Goal: Transaction & Acquisition: Purchase product/service

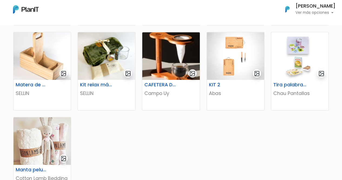
scroll to position [239, 0]
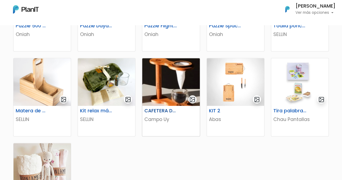
click at [189, 79] on img at bounding box center [170, 82] width 57 height 48
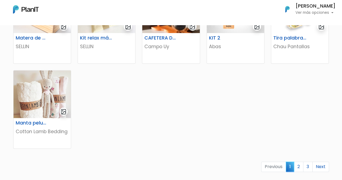
scroll to position [388, 0]
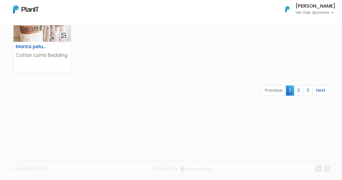
click at [299, 98] on div "Previous 1 2 3 Next" at bounding box center [171, 92] width 322 height 15
click at [299, 92] on link "2" at bounding box center [298, 90] width 9 height 10
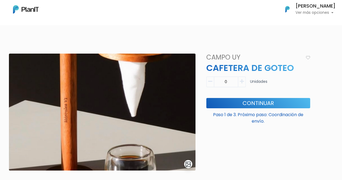
click at [6, 2] on nav "Mis Compras Mi Lista Editar Información Cerrar Sesión Daniel Pérez Ver más opci…" at bounding box center [171, 12] width 342 height 25
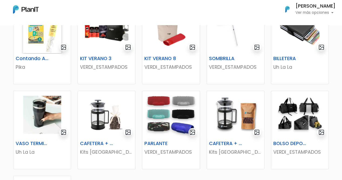
scroll to position [208, 0]
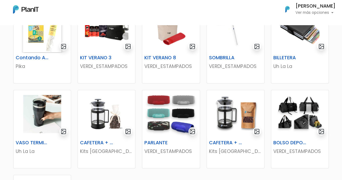
drag, startPoint x: 343, startPoint y: 39, endPoint x: 334, endPoint y: 101, distance: 62.8
click at [109, 119] on img at bounding box center [106, 114] width 57 height 48
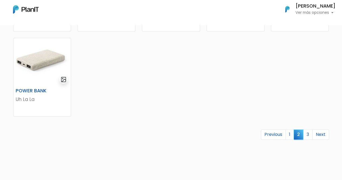
scroll to position [344, 0]
click at [310, 133] on link "3" at bounding box center [307, 135] width 9 height 10
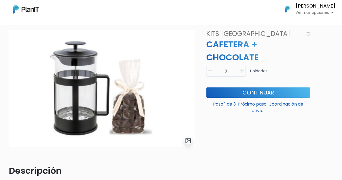
scroll to position [4, 0]
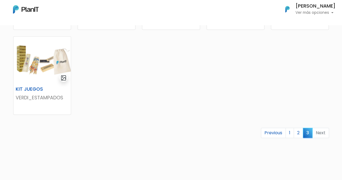
scroll to position [188, 0]
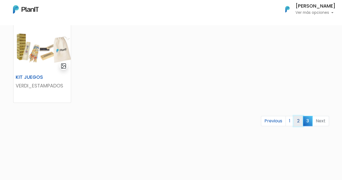
click at [300, 120] on link "2" at bounding box center [298, 121] width 9 height 10
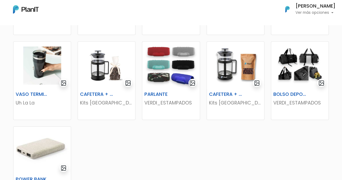
scroll to position [258, 0]
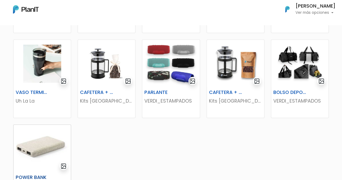
click at [37, 142] on img at bounding box center [42, 149] width 57 height 48
click at [97, 69] on img at bounding box center [106, 64] width 57 height 48
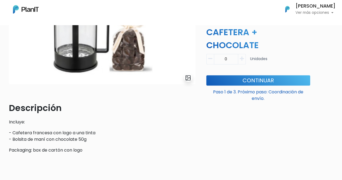
scroll to position [85, 0]
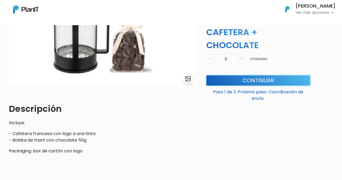
click at [238, 82] on button "Continuar" at bounding box center [258, 80] width 104 height 10
click at [246, 58] on div "0 Unidades" at bounding box center [258, 61] width 104 height 15
click at [242, 59] on icon "button" at bounding box center [242, 58] width 4 height 5
click at [242, 61] on button "button" at bounding box center [242, 59] width 8 height 11
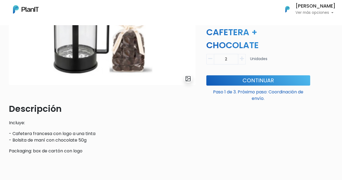
click at [242, 61] on button "button" at bounding box center [242, 59] width 8 height 11
click at [209, 58] on icon "button" at bounding box center [210, 58] width 4 height 5
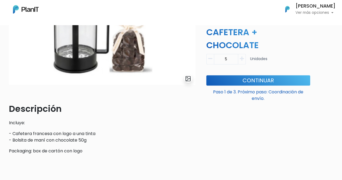
click at [209, 58] on icon "button" at bounding box center [210, 58] width 4 height 5
type input "1"
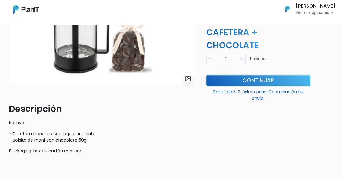
click at [265, 82] on button "Continuar" at bounding box center [258, 80] width 104 height 10
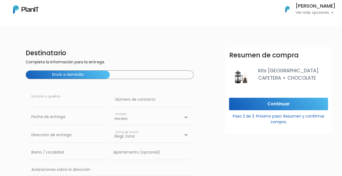
click at [40, 98] on input "text" at bounding box center [67, 99] width 79 height 15
type input "Daniel Perez"
click at [152, 99] on input "text" at bounding box center [151, 99] width 79 height 15
type input "099442615"
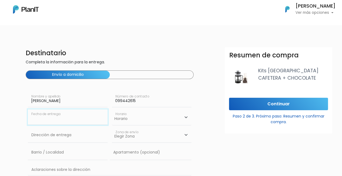
click at [85, 116] on input "text" at bounding box center [67, 116] width 79 height 15
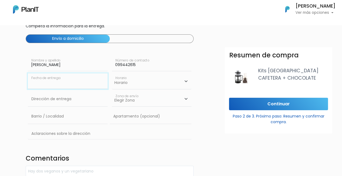
scroll to position [35, 0]
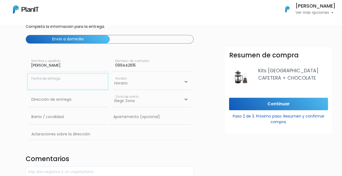
click at [79, 83] on input "text" at bounding box center [67, 81] width 79 height 15
click at [81, 84] on input "text" at bounding box center [67, 81] width 79 height 15
click at [110, 81] on div "Horario 10:00 - 12:00 14:00 - 16:00 16:00 - 18:00 Horario Horario 08:00 - 10:00…" at bounding box center [152, 83] width 84 height 18
click at [56, 82] on input "text" at bounding box center [67, 81] width 79 height 15
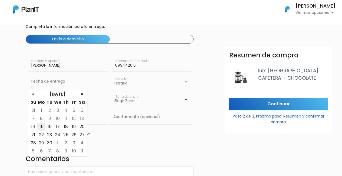
click at [43, 125] on td "15" at bounding box center [41, 126] width 8 height 8
type input "15/09/2025"
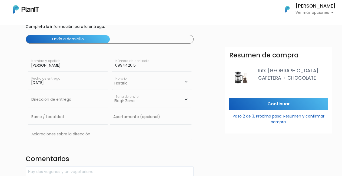
click at [143, 83] on select "Horario 08:00 - 10:00 10:00 - 12:00 14:00 - 16:00 16:00 - 18:00" at bounding box center [151, 82] width 79 height 16
select select "1"
click at [112, 74] on select "Horario 08:00 - 10:00 10:00 - 12:00 14:00 - 16:00 16:00 - 18:00" at bounding box center [151, 82] width 79 height 16
click at [48, 100] on input "text" at bounding box center [67, 99] width 79 height 15
type input "Constituyente 1891"
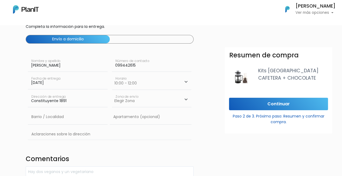
click at [140, 100] on select "Elegir Zona Zona américa Oficina Montevideo" at bounding box center [151, 99] width 79 height 15
select select "10"
click at [112, 92] on select "Elegir Zona Zona américa Oficina Montevideo" at bounding box center [151, 99] width 79 height 15
click at [58, 116] on input "text" at bounding box center [67, 116] width 79 height 15
type input "Cordon"
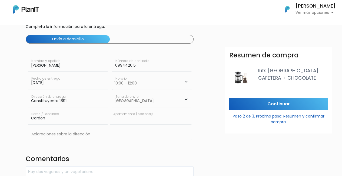
click at [130, 119] on input "text" at bounding box center [151, 116] width 82 height 15
click at [94, 139] on div "Aclaraciones sobre la dirección" at bounding box center [110, 133] width 164 height 15
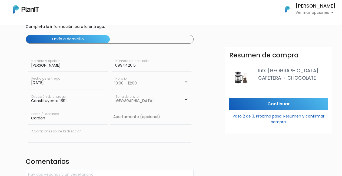
click at [95, 135] on input "text" at bounding box center [110, 134] width 164 height 16
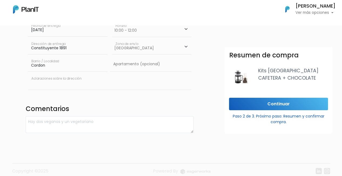
scroll to position [92, 0]
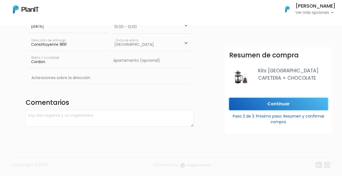
click at [255, 103] on input "Continuar" at bounding box center [278, 104] width 99 height 13
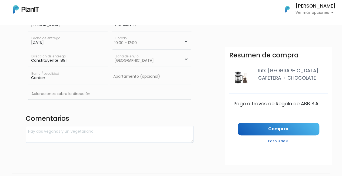
scroll to position [76, 0]
click at [285, 131] on link "Comprar" at bounding box center [279, 128] width 82 height 13
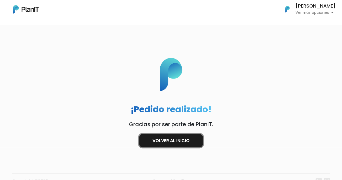
click at [163, 137] on link "Volver al inicio" at bounding box center [171, 140] width 64 height 13
